Goal: Register for event/course: Sign up to attend an event or enroll in a course

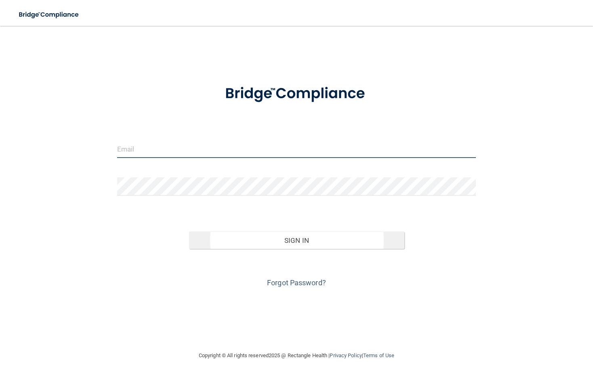
type input "[EMAIL_ADDRESS][DOMAIN_NAME]"
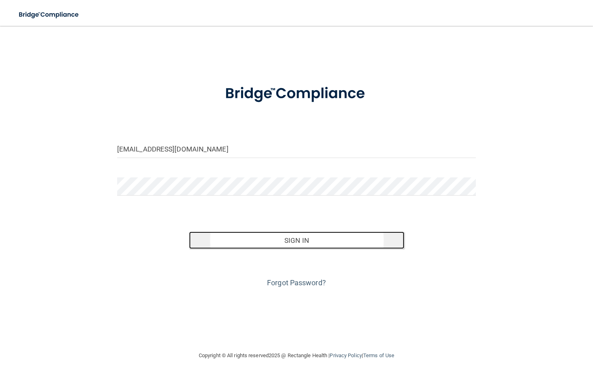
click at [312, 241] on button "Sign In" at bounding box center [296, 240] width 215 height 18
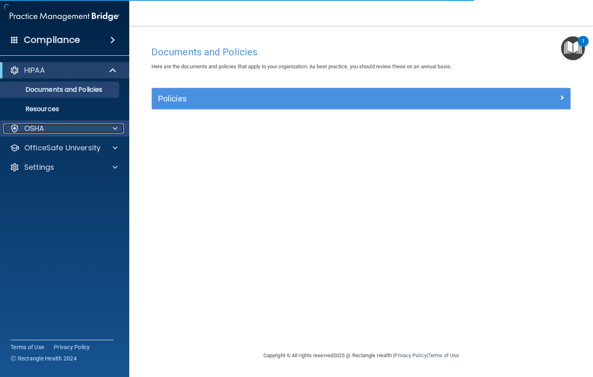
click at [41, 125] on p "OSHA" at bounding box center [34, 129] width 20 height 10
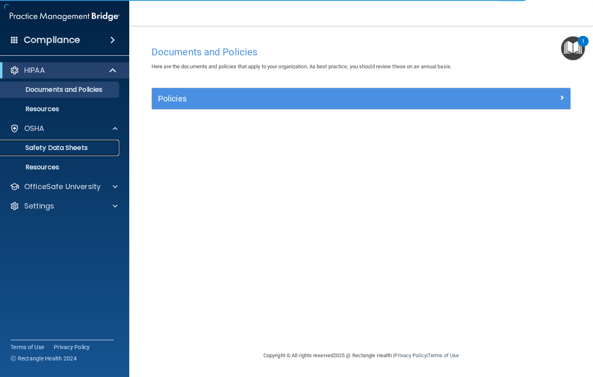
click at [46, 145] on p "Safety Data Sheets" at bounding box center [60, 148] width 110 height 8
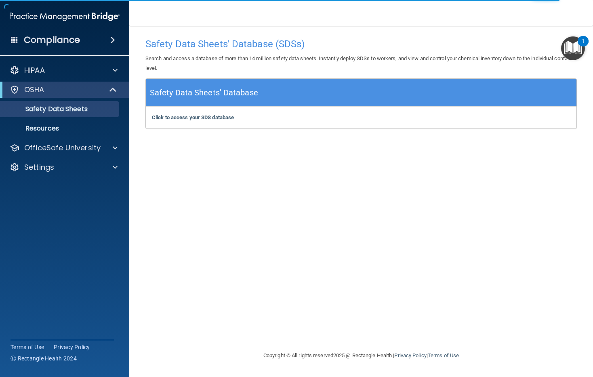
click at [580, 50] on img "Open Resource Center, 1 new notification" at bounding box center [573, 48] width 24 height 24
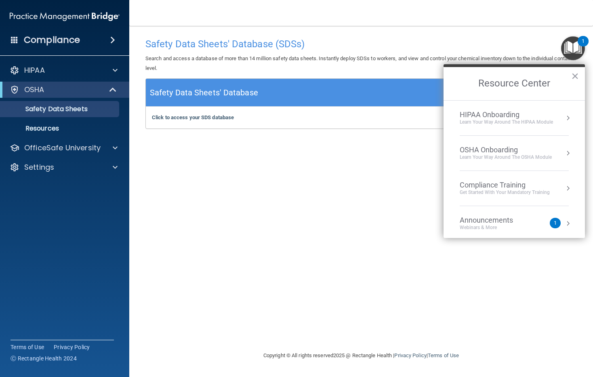
click at [480, 158] on div "Learn your way around the OSHA module" at bounding box center [506, 157] width 92 height 7
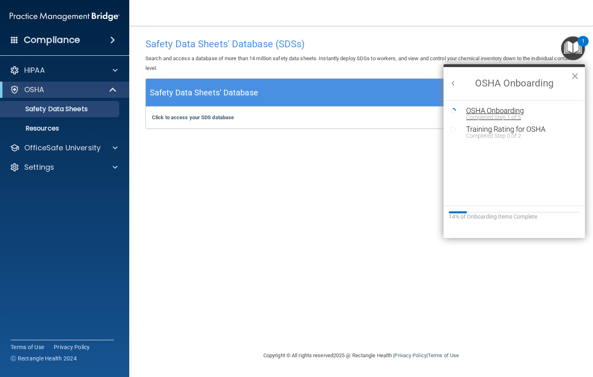
click at [491, 112] on div "OSHA Onboarding" at bounding box center [520, 110] width 108 height 7
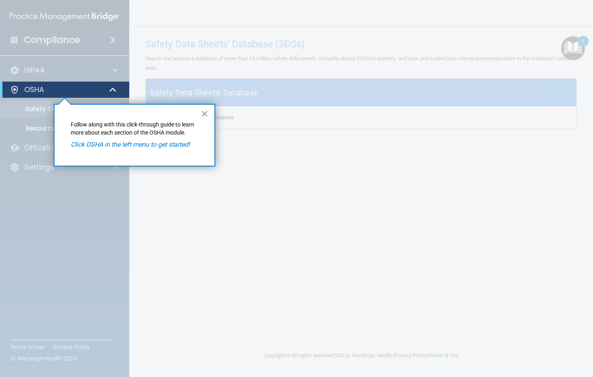
click at [201, 111] on button "×" at bounding box center [205, 113] width 8 height 13
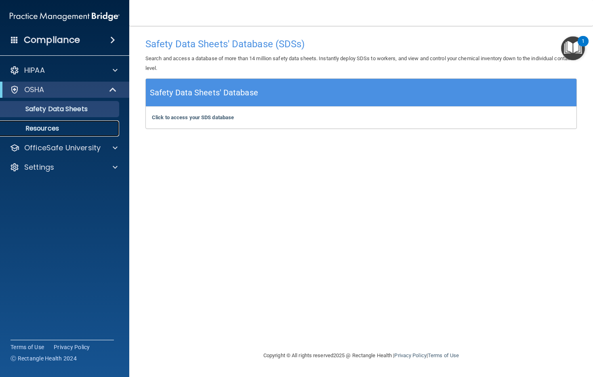
click at [45, 132] on p "Resources" at bounding box center [60, 128] width 110 height 8
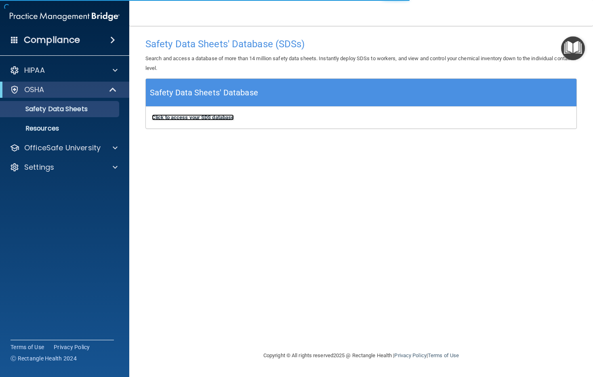
click at [214, 116] on b "Click to access your SDS database" at bounding box center [193, 117] width 82 height 6
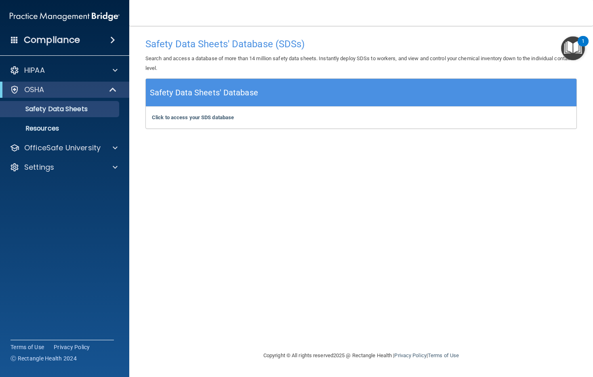
click at [581, 46] on img "Open Resource Center, 1 new notification" at bounding box center [573, 48] width 24 height 24
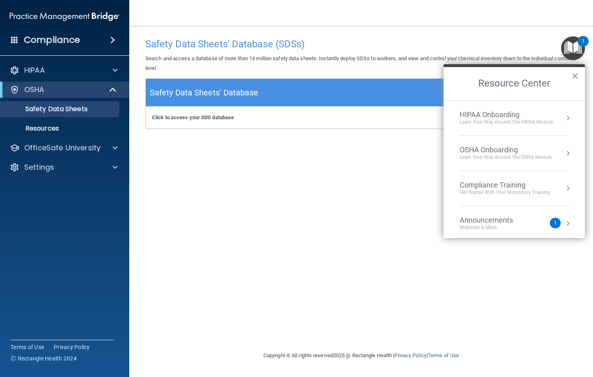
click at [564, 154] on button "Resource Center" at bounding box center [568, 153] width 8 height 8
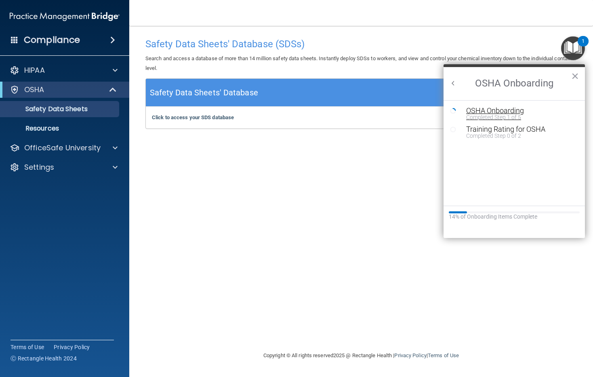
click at [479, 112] on div "OSHA Onboarding" at bounding box center [520, 110] width 108 height 7
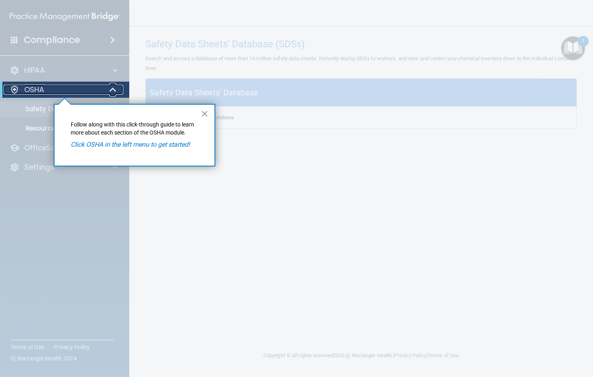
click at [30, 92] on p "OSHA" at bounding box center [34, 90] width 20 height 10
click at [210, 114] on div "× Follow along with this click-through guide to learn more about each section o…" at bounding box center [135, 135] width 162 height 63
click at [204, 115] on button "×" at bounding box center [205, 113] width 8 height 13
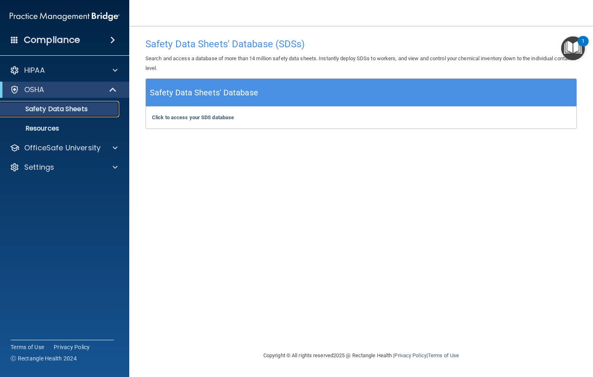
click at [74, 109] on p "Safety Data Sheets" at bounding box center [60, 109] width 110 height 8
click at [76, 110] on p "Safety Data Sheets" at bounding box center [60, 109] width 110 height 8
click at [68, 108] on p "Safety Data Sheets" at bounding box center [60, 109] width 110 height 8
click at [51, 130] on p "Resources" at bounding box center [60, 128] width 110 height 8
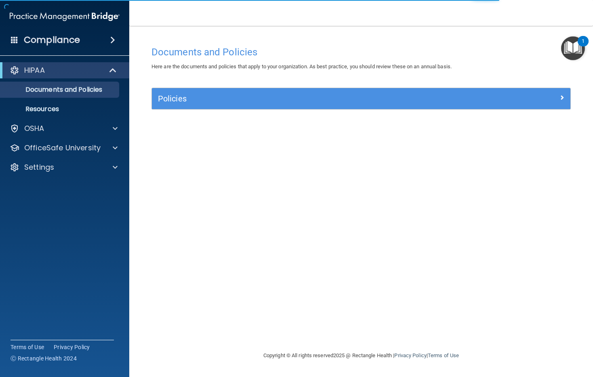
click at [581, 45] on div "1" at bounding box center [582, 41] width 11 height 10
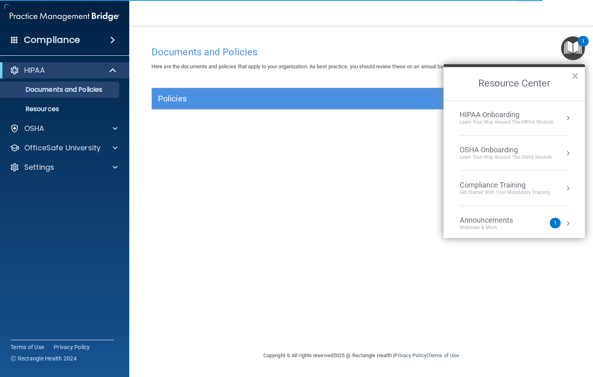
click at [476, 156] on div "Learn your way around the OSHA module" at bounding box center [506, 157] width 92 height 7
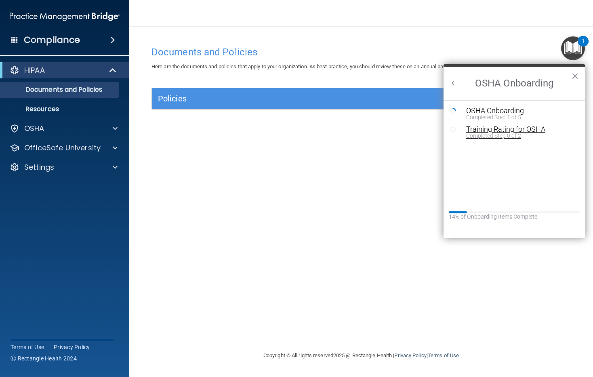
click at [464, 135] on button "Training Rating for OSHA Completed Step 0 of 2" at bounding box center [518, 132] width 112 height 13
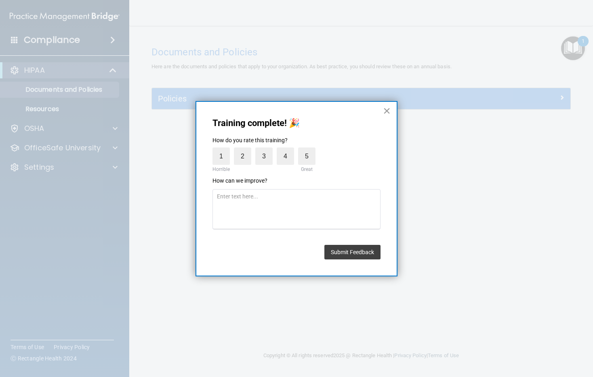
click at [386, 113] on button "×" at bounding box center [387, 110] width 8 height 13
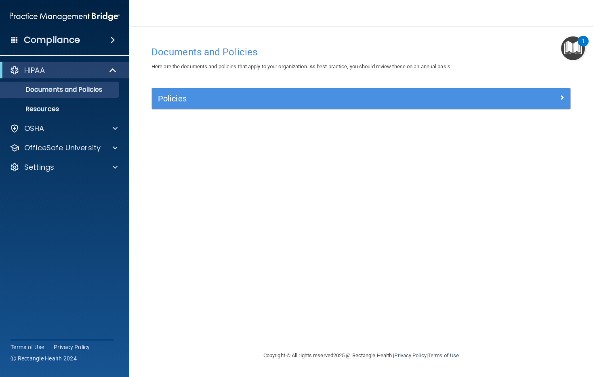
click at [571, 43] on img "Open Resource Center, 1 new notification" at bounding box center [573, 48] width 24 height 24
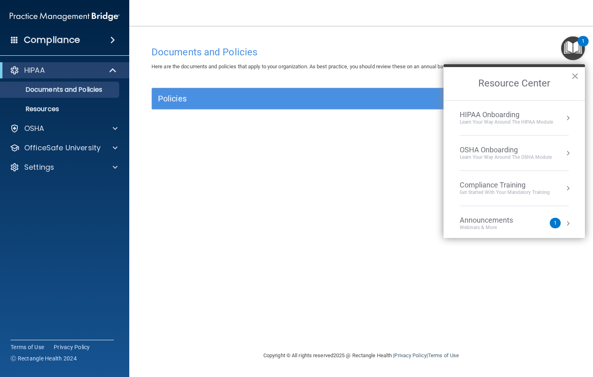
click at [466, 147] on div "OSHA Onboarding" at bounding box center [506, 149] width 92 height 9
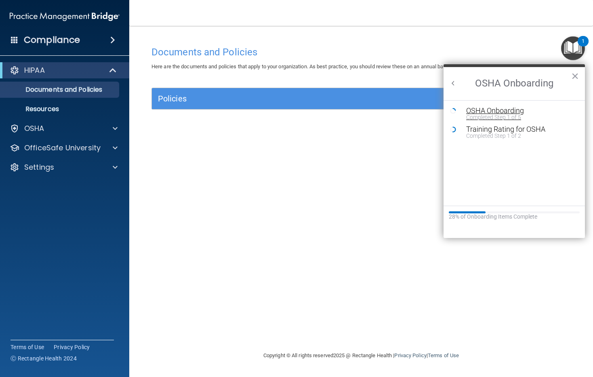
click at [481, 114] on div "Completed Step 1 of 5" at bounding box center [520, 117] width 108 height 6
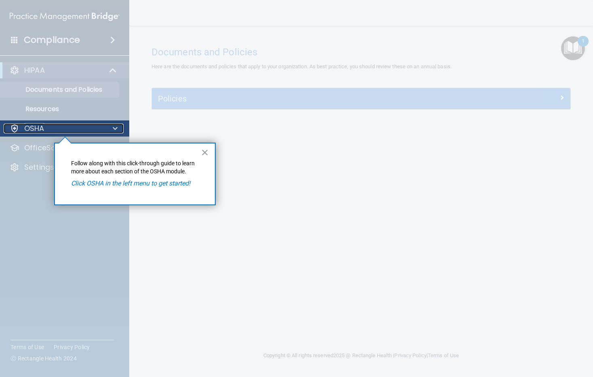
click at [59, 129] on div "OSHA" at bounding box center [54, 129] width 100 height 10
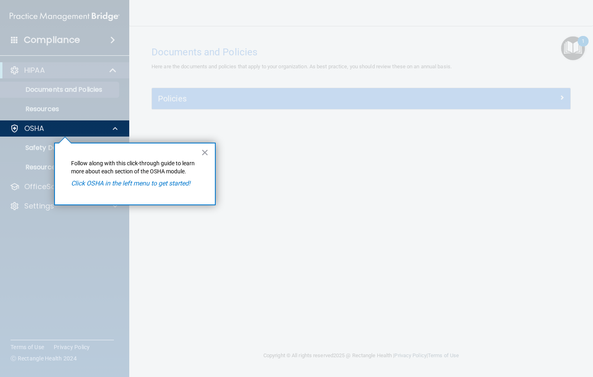
click at [37, 145] on div at bounding box center [65, 256] width 130 height 240
click at [36, 169] on div at bounding box center [65, 256] width 130 height 240
click at [208, 152] on button "×" at bounding box center [205, 152] width 8 height 13
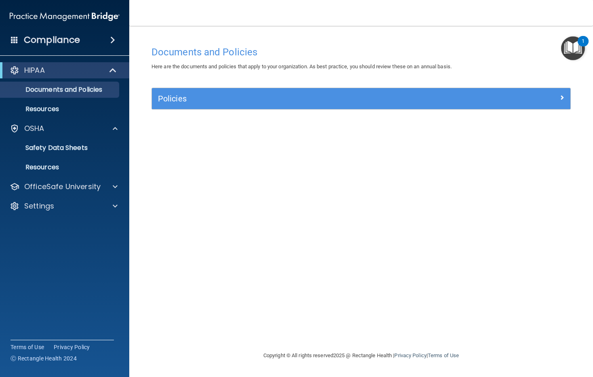
click at [578, 54] on img "Open Resource Center, 1 new notification" at bounding box center [573, 48] width 24 height 24
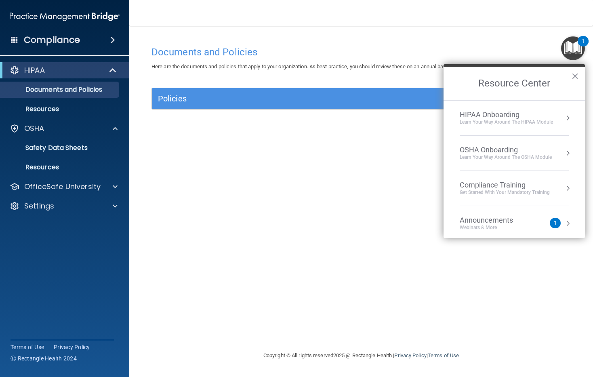
click at [487, 184] on div "Compliance Training" at bounding box center [505, 185] width 90 height 9
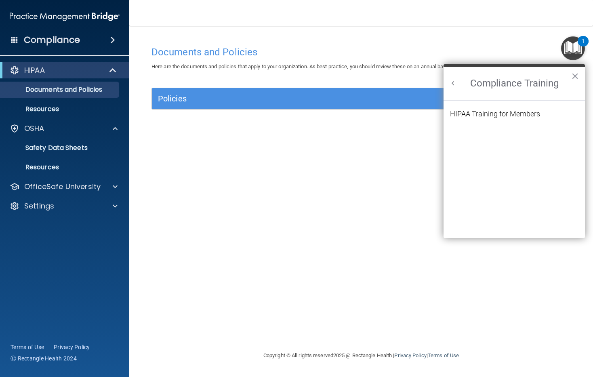
click at [486, 117] on div "HIPAA Training for Members" at bounding box center [495, 113] width 90 height 7
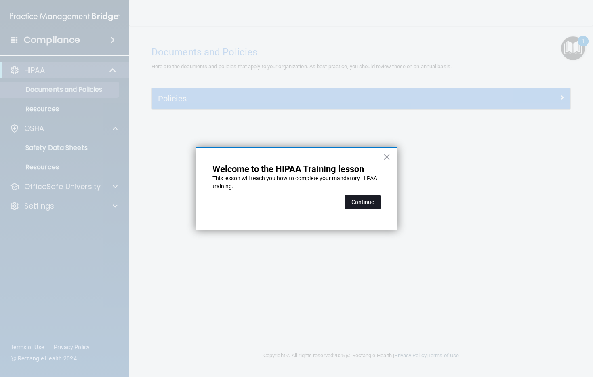
click at [374, 204] on button "Continue" at bounding box center [363, 202] width 36 height 15
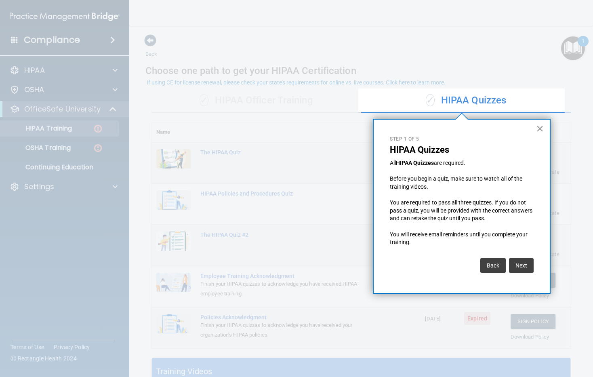
click at [542, 125] on button "×" at bounding box center [540, 128] width 8 height 13
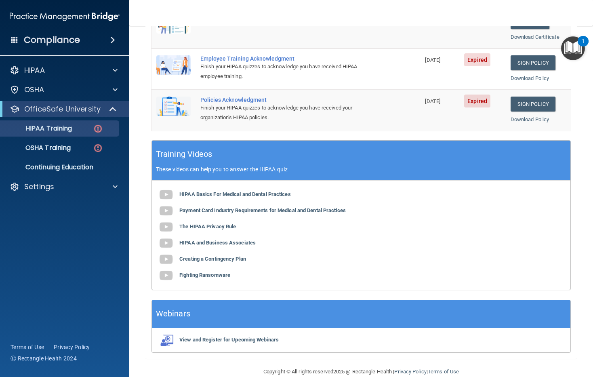
scroll to position [231, 0]
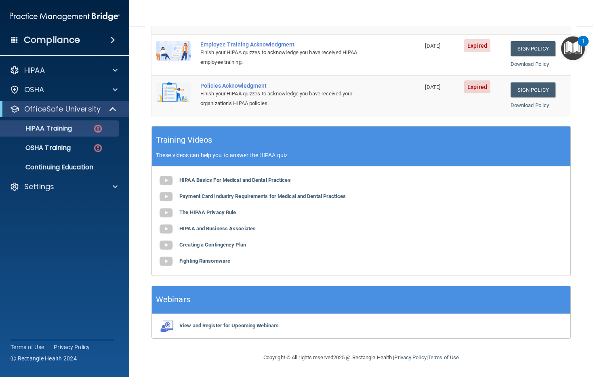
click at [569, 45] on img "Open Resource Center, 1 new notification" at bounding box center [573, 48] width 24 height 24
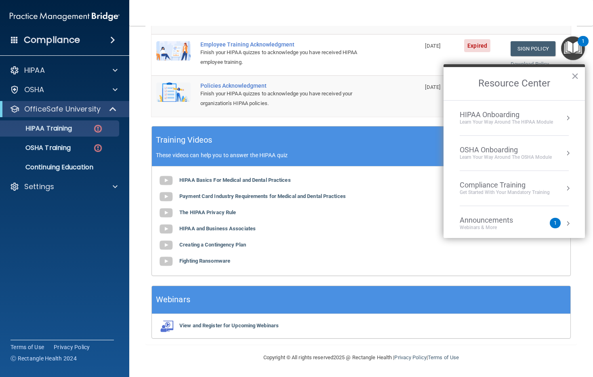
click at [484, 151] on div "OSHA Onboarding" at bounding box center [506, 149] width 92 height 9
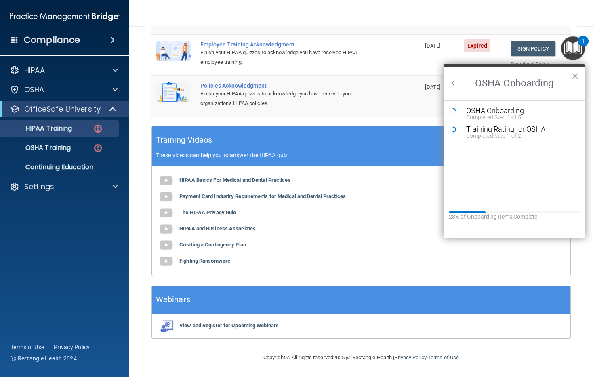
scroll to position [0, 0]
click at [487, 113] on div "OSHA Onboarding" at bounding box center [520, 110] width 108 height 7
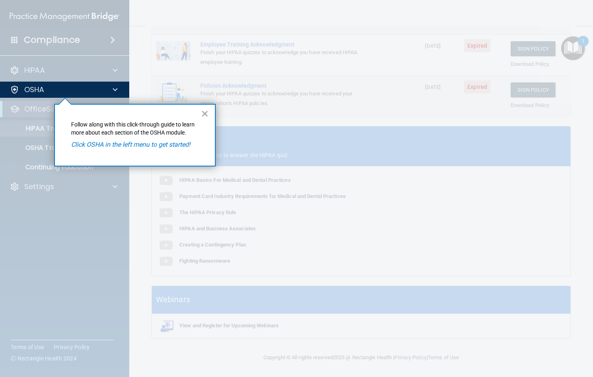
click at [204, 109] on button "×" at bounding box center [205, 113] width 8 height 13
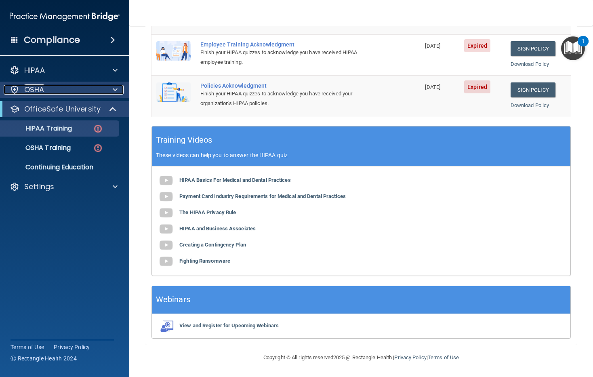
click at [118, 90] on div at bounding box center [114, 90] width 20 height 10
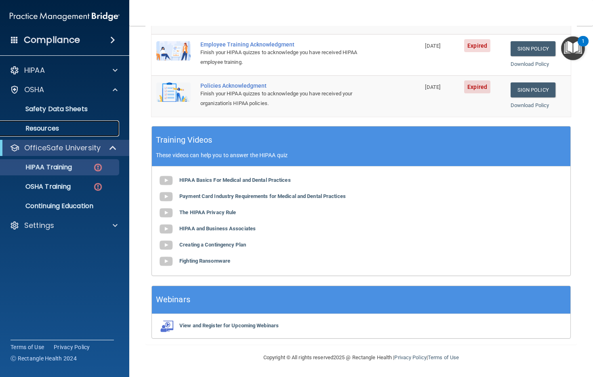
click at [47, 125] on p "Resources" at bounding box center [60, 128] width 110 height 8
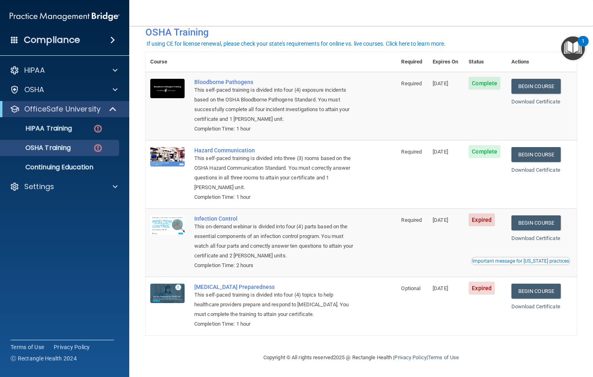
scroll to position [43, 0]
click at [527, 219] on link "Begin Course" at bounding box center [535, 222] width 49 height 15
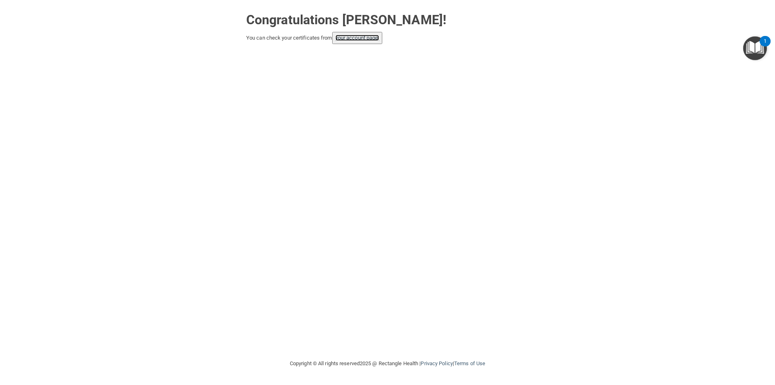
click at [357, 37] on link "your account page!" at bounding box center [358, 38] width 44 height 6
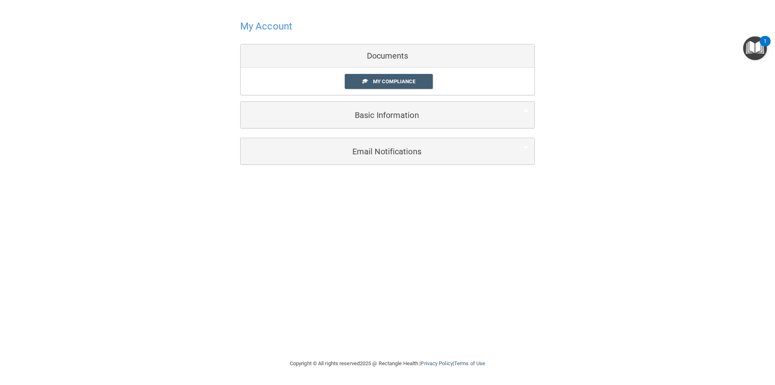
click at [360, 56] on div "Documents" at bounding box center [388, 55] width 294 height 23
click at [378, 79] on span "My Compliance" at bounding box center [394, 81] width 42 height 6
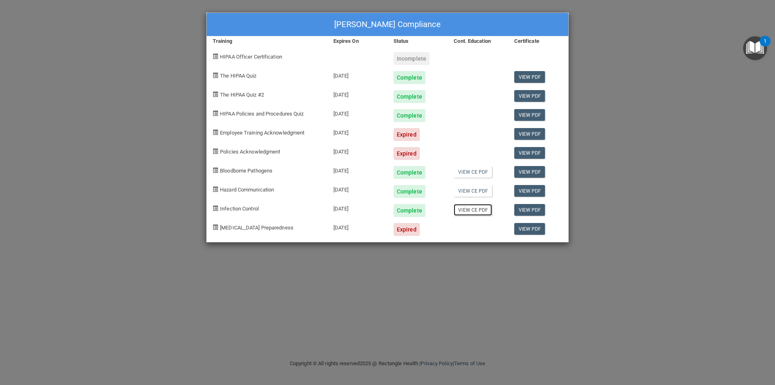
click at [465, 214] on link "View CE PDF" at bounding box center [473, 210] width 38 height 12
